Goal: Find specific page/section: Find specific page/section

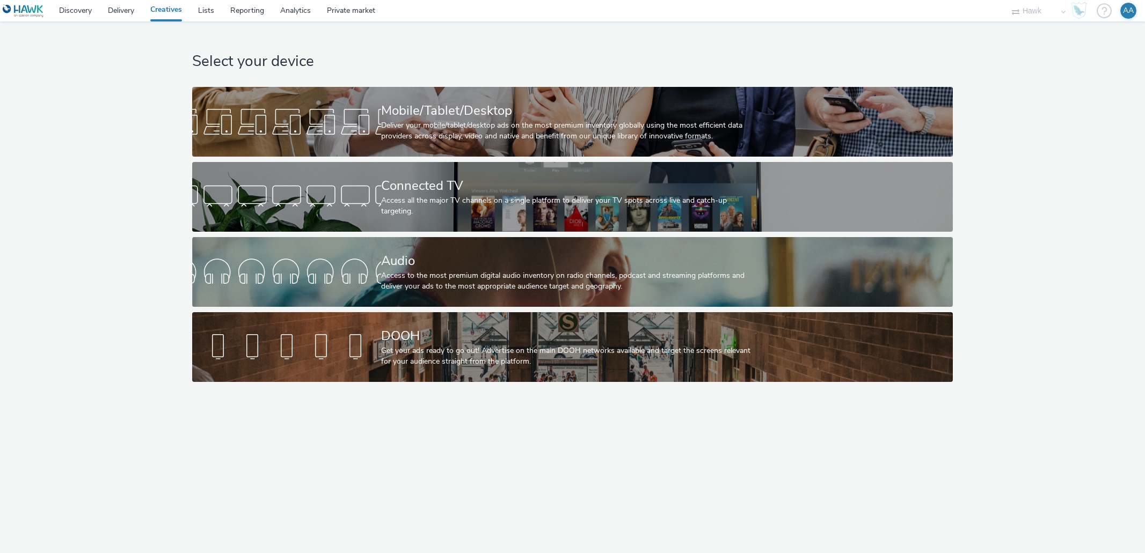
select select "11a7df10-284f-415c-b52a-427acf4c31ae"
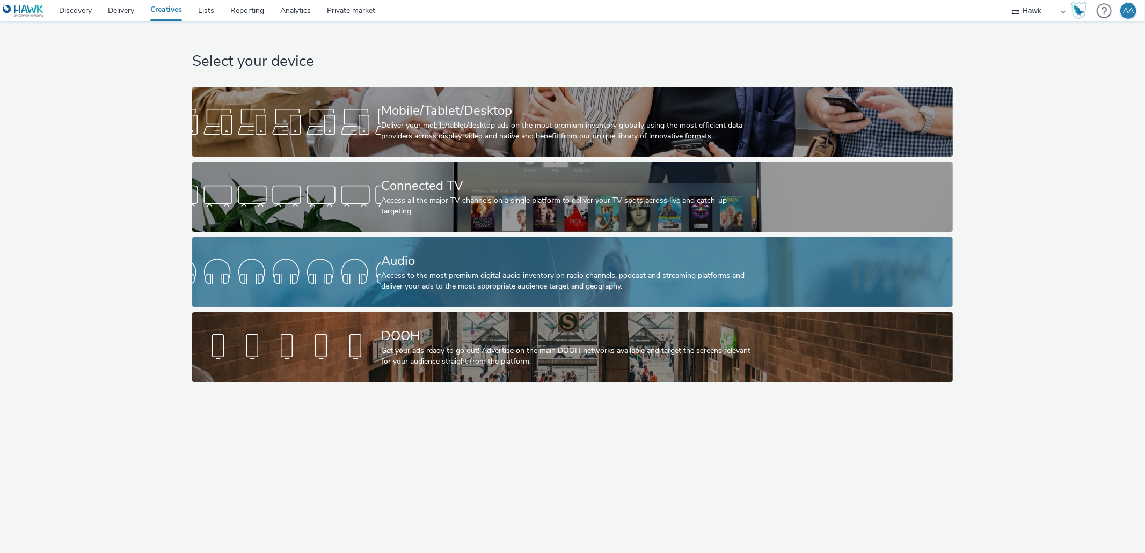
click at [573, 286] on div "Access to the most premium digital audio inventory on radio channels, podcast a…" at bounding box center [570, 281] width 378 height 22
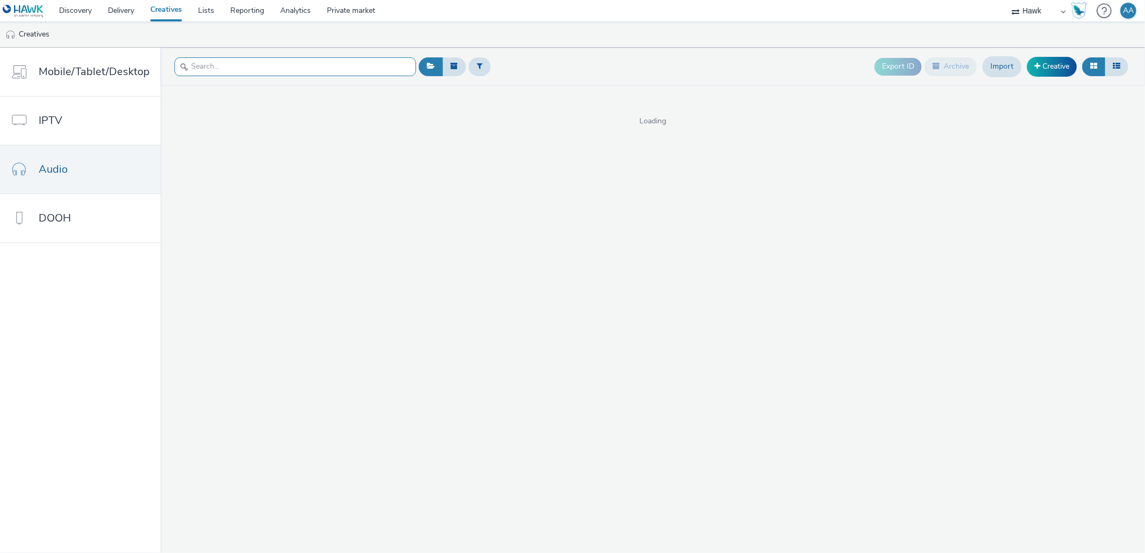
click at [216, 73] on input "text" at bounding box center [295, 66] width 242 height 19
paste input "UK_Bellway Homes_Holbrook Park, Vita at [GEOGRAPHIC_DATA] and The Meadows_Hawk_…"
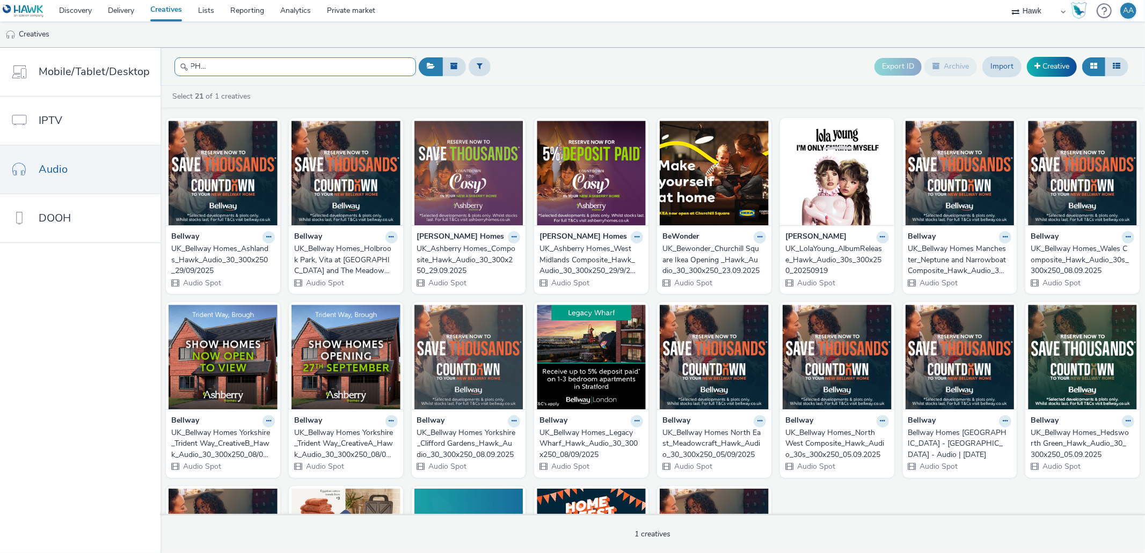
scroll to position [0, 177]
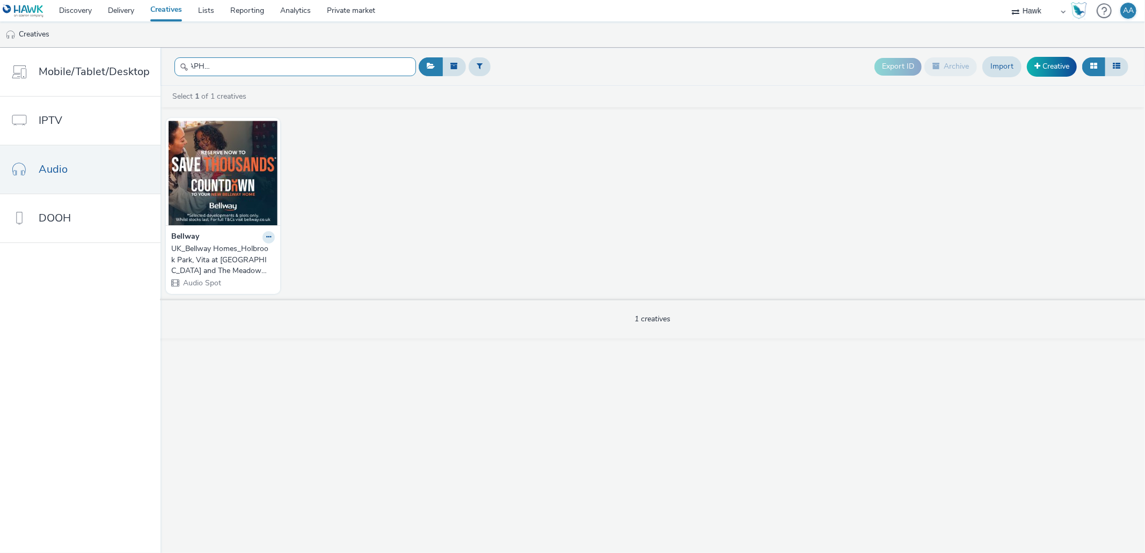
type input "UK_Bellway Homes_Holbrook Park, Vita at [GEOGRAPHIC_DATA] and The Meadows_Hawk_…"
click at [211, 247] on div "UK_Bellway Homes_Holbrook Park, Vita at [GEOGRAPHIC_DATA] and The Meadows_Hawk_…" at bounding box center [220, 260] width 99 height 33
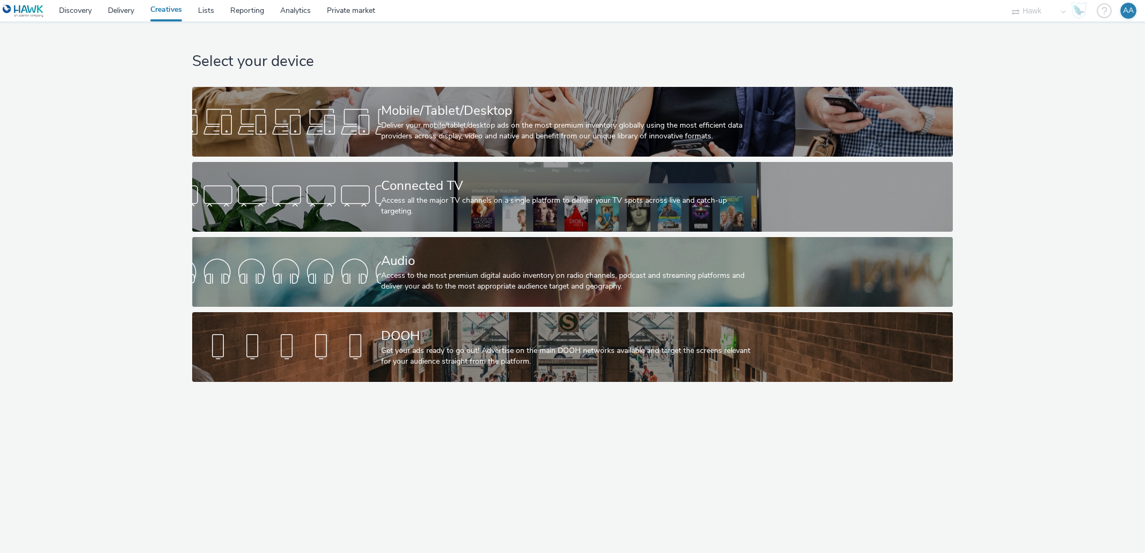
select select "11a7df10-284f-415c-b52a-427acf4c31ae"
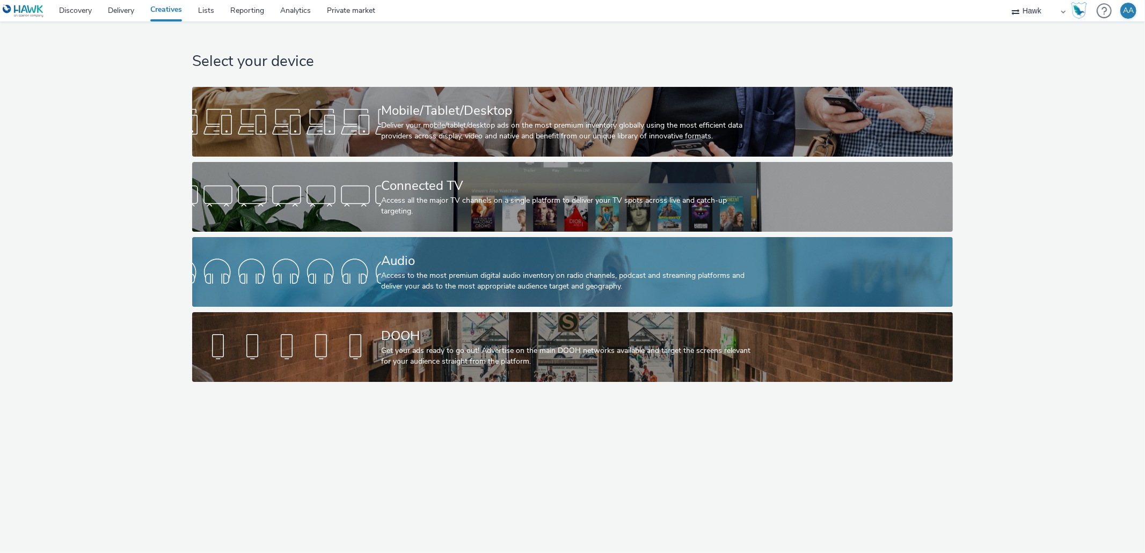
click at [493, 279] on div "Access to the most premium digital audio inventory on radio channels, podcast a…" at bounding box center [570, 281] width 378 height 22
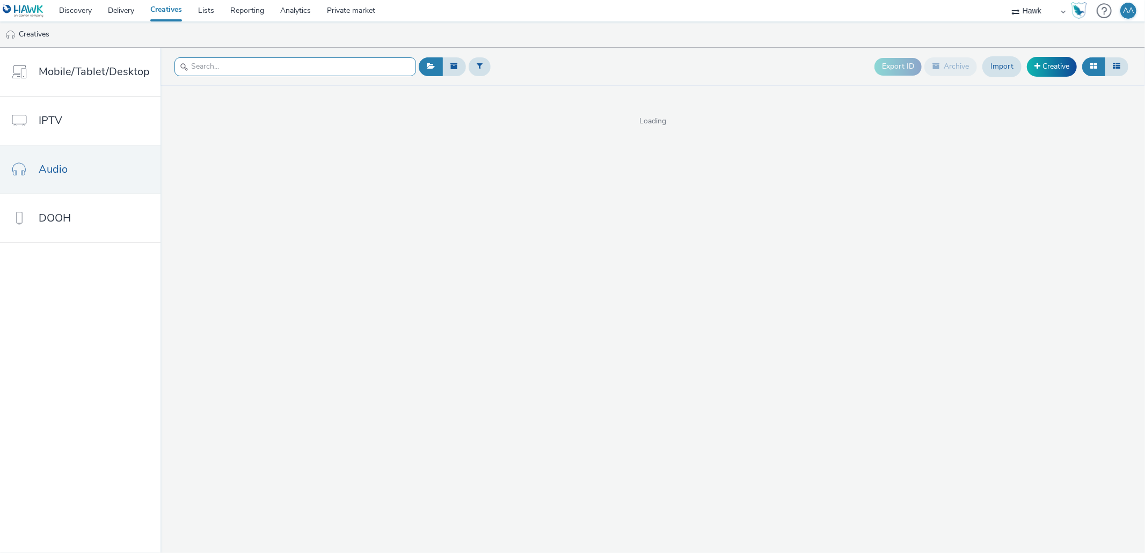
click at [296, 68] on input "text" at bounding box center [295, 66] width 242 height 19
paste input "UK_Bellway Homes_Ashlands_Hawk_Audio_30_300x250_29/09/2025"
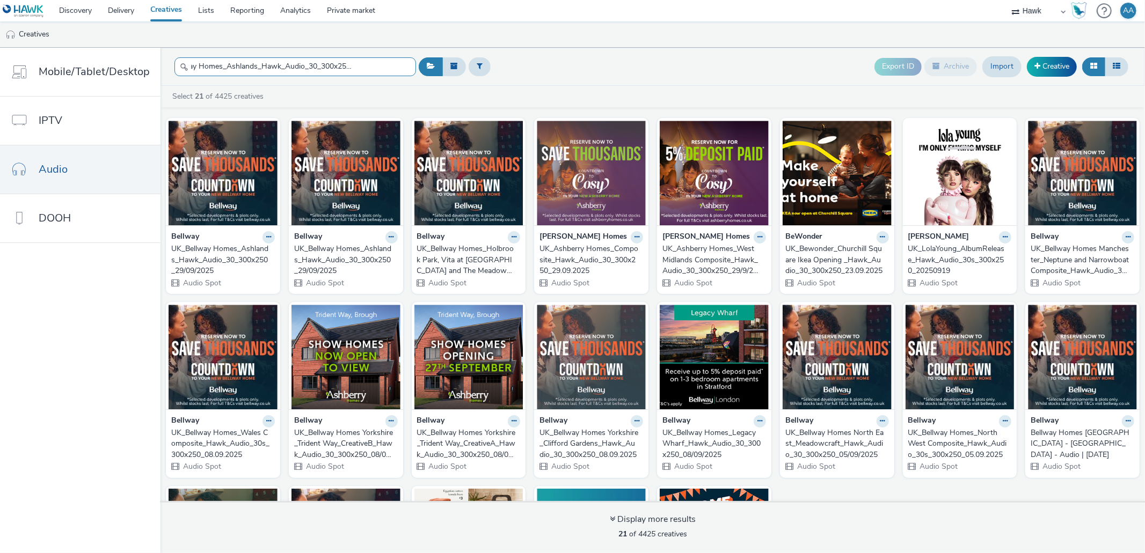
scroll to position [0, 39]
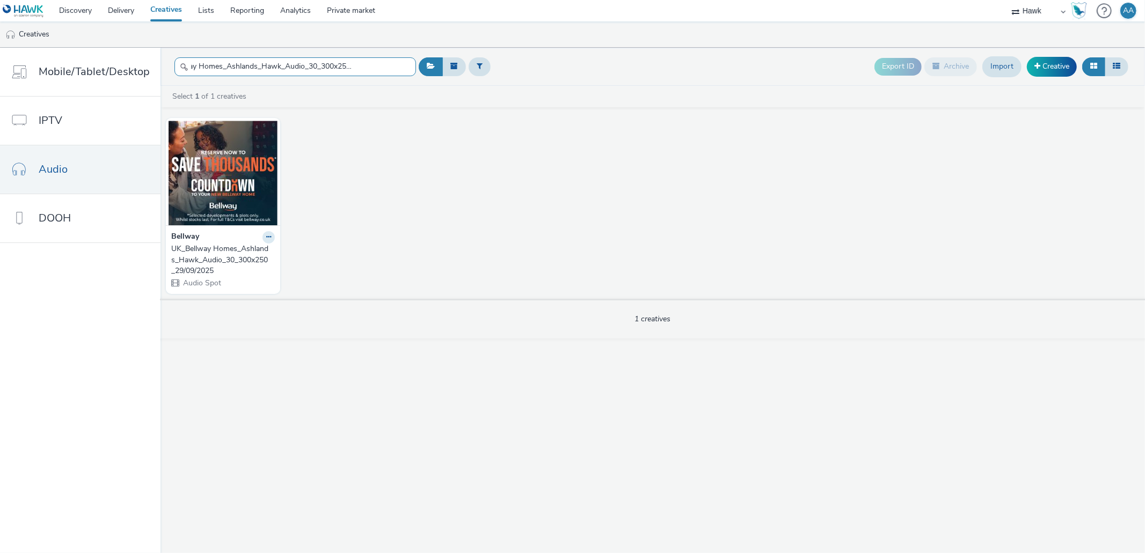
type input "UK_Bellway Homes_Ashlands_Hawk_Audio_30_300x250_29/09/202"
click at [224, 250] on div "UK_Bellway Homes_Ashlands_Hawk_Audio_30_300x250_29/09/2025" at bounding box center [220, 260] width 99 height 33
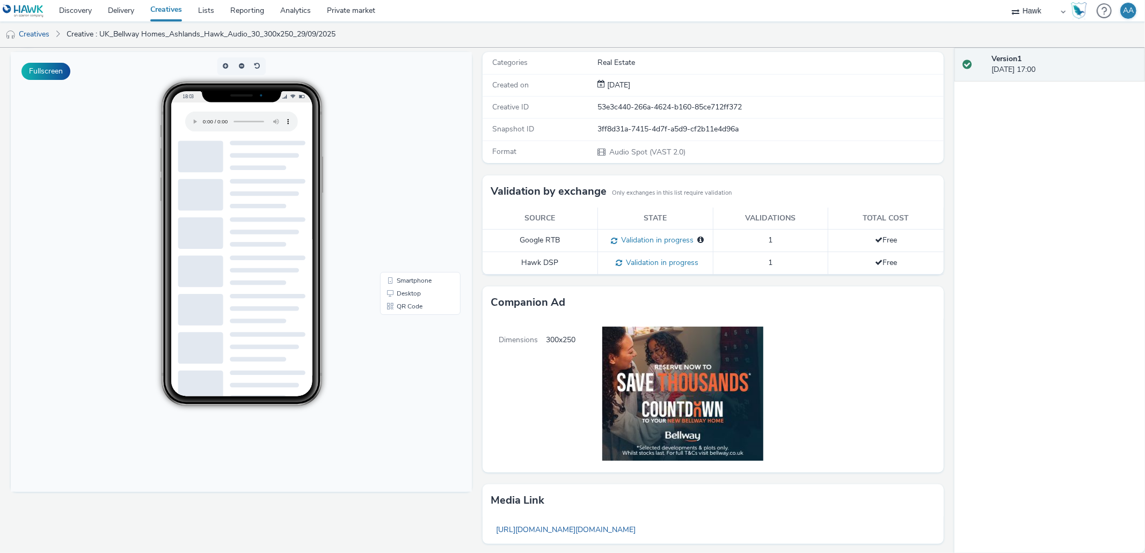
scroll to position [60, 0]
